Goal: Find specific page/section: Find specific page/section

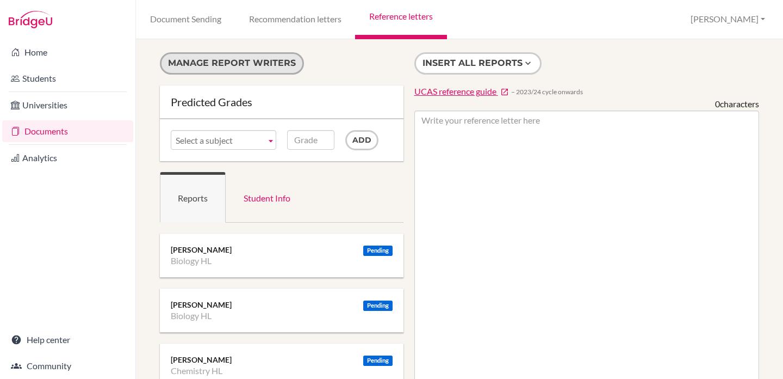
click at [266, 61] on button "Manage report writers" at bounding box center [232, 63] width 144 height 22
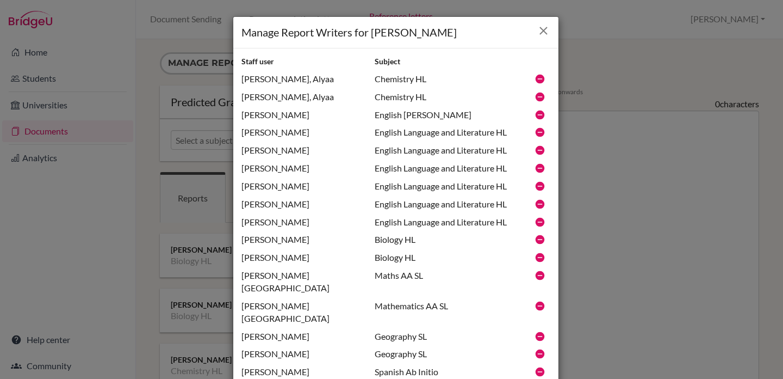
click at [537, 30] on icon "Close" at bounding box center [544, 31] width 14 height 14
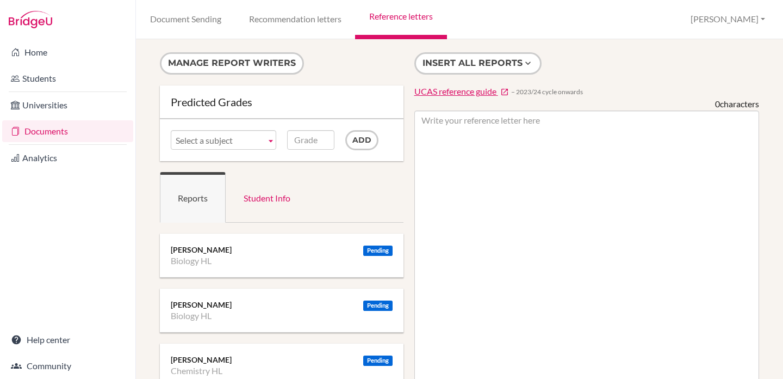
click at [391, 18] on link "Reference letters" at bounding box center [400, 19] width 91 height 39
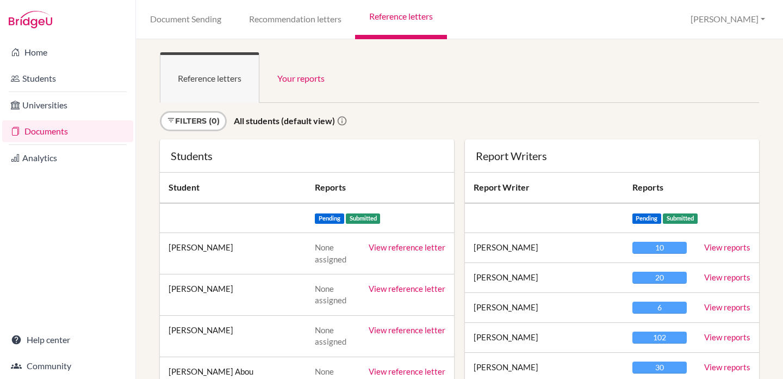
click at [736, 249] on link "View reports" at bounding box center [727, 247] width 46 height 10
click at [402, 251] on link "View reference letter" at bounding box center [407, 247] width 77 height 10
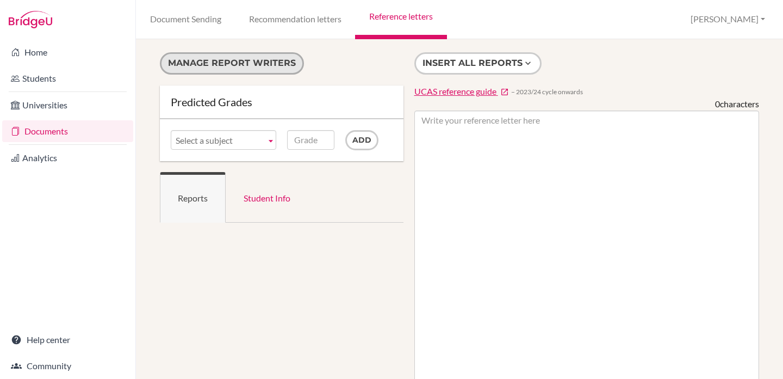
click at [255, 63] on button "Manage report writers" at bounding box center [232, 63] width 144 height 22
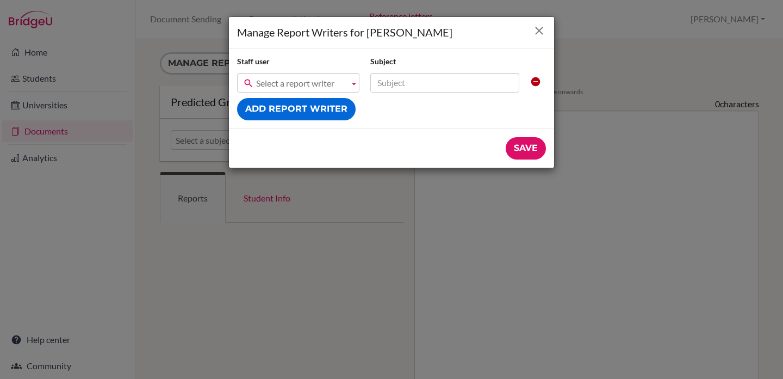
click at [538, 27] on icon "Close" at bounding box center [539, 31] width 14 height 14
